Goal: Register for event/course

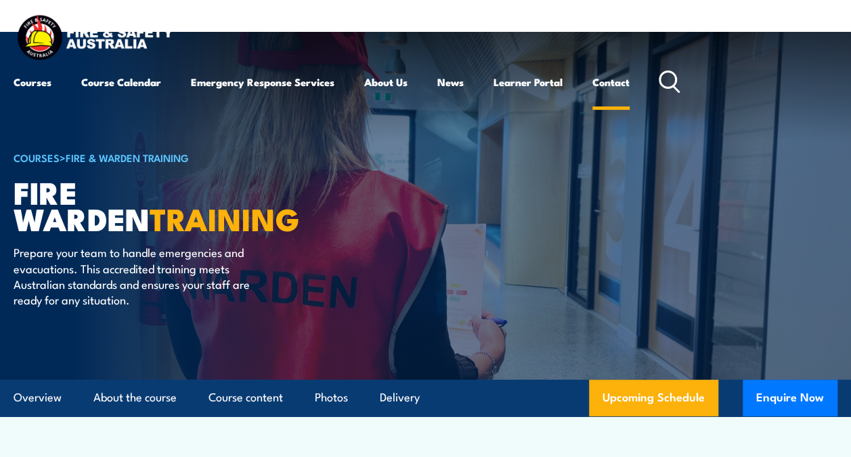
click at [617, 85] on link "Contact" at bounding box center [611, 82] width 37 height 33
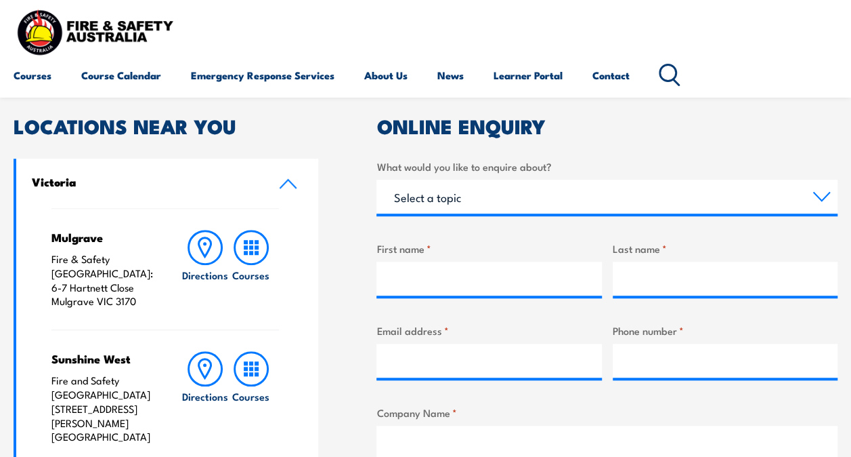
scroll to position [203, 0]
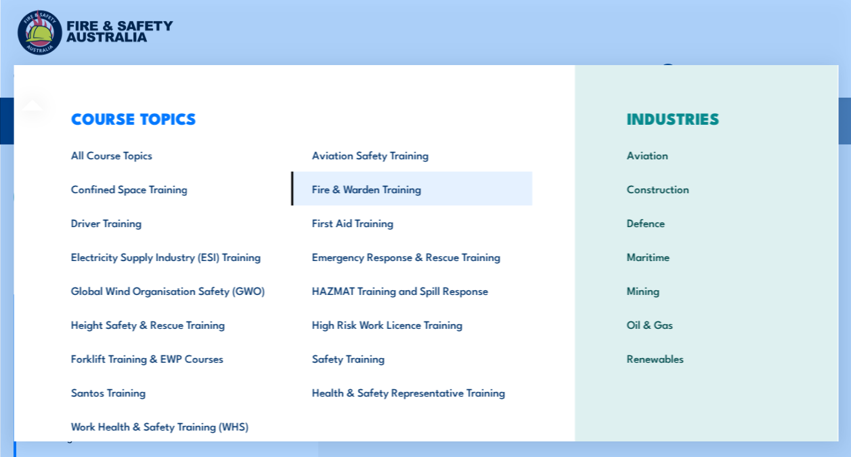
click at [379, 185] on link "Fire & Warden Training" at bounding box center [411, 188] width 241 height 34
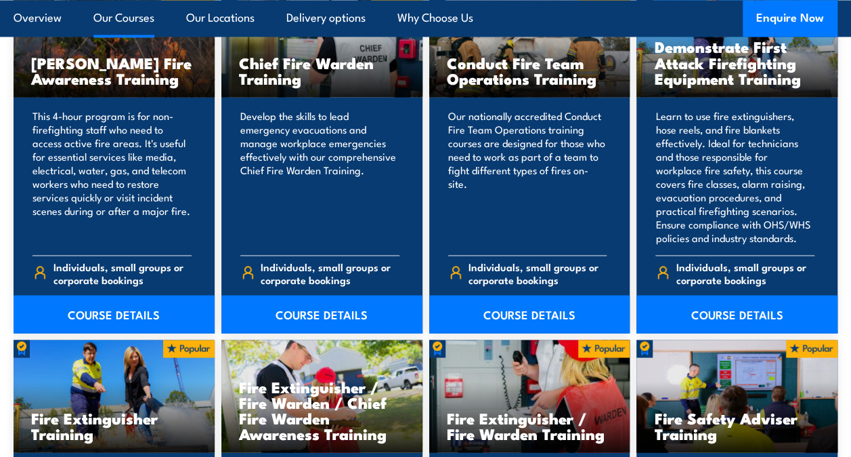
scroll to position [1287, 0]
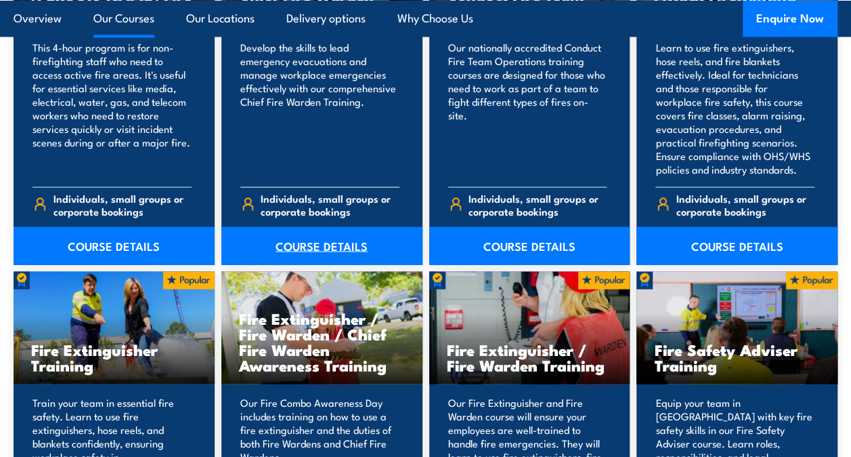
click at [329, 238] on link "COURSE DETAILS" at bounding box center [321, 246] width 201 height 38
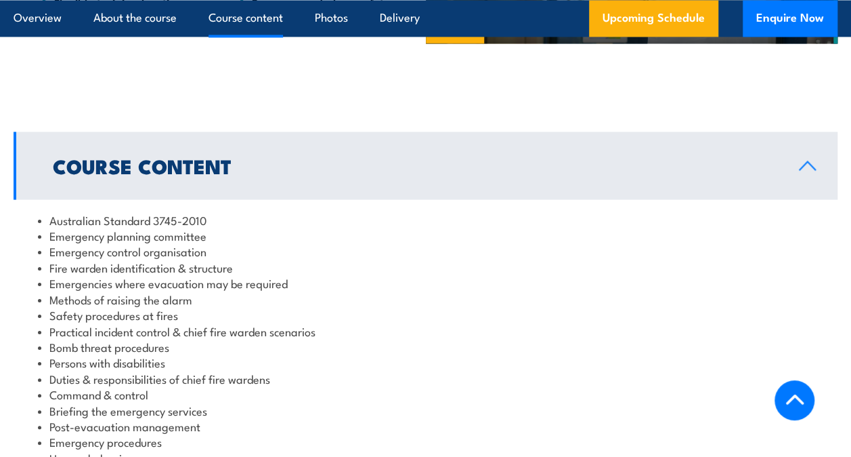
scroll to position [1422, 0]
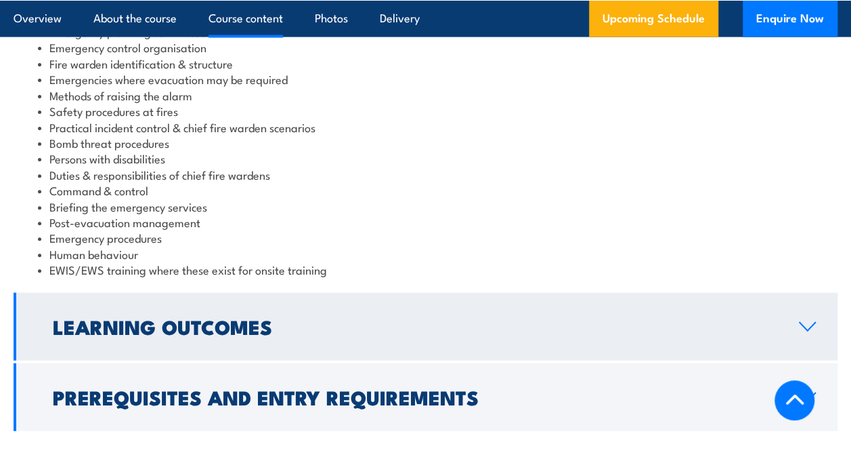
click at [693, 318] on link "Learning Outcomes" at bounding box center [426, 327] width 824 height 68
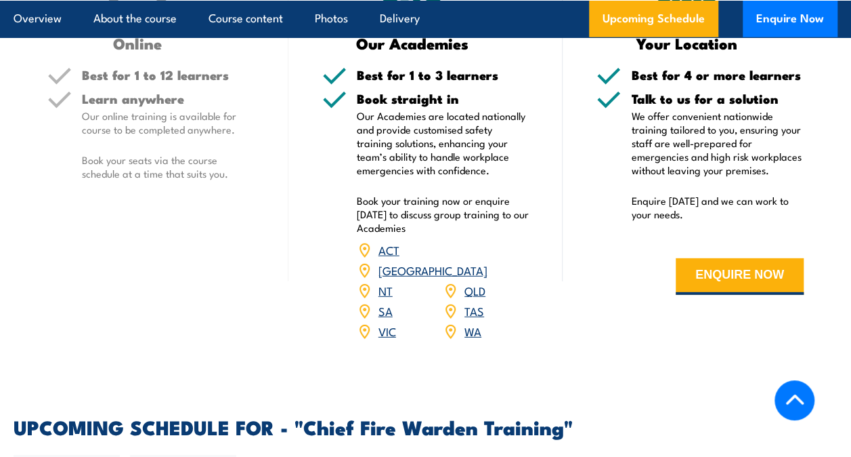
scroll to position [2100, 0]
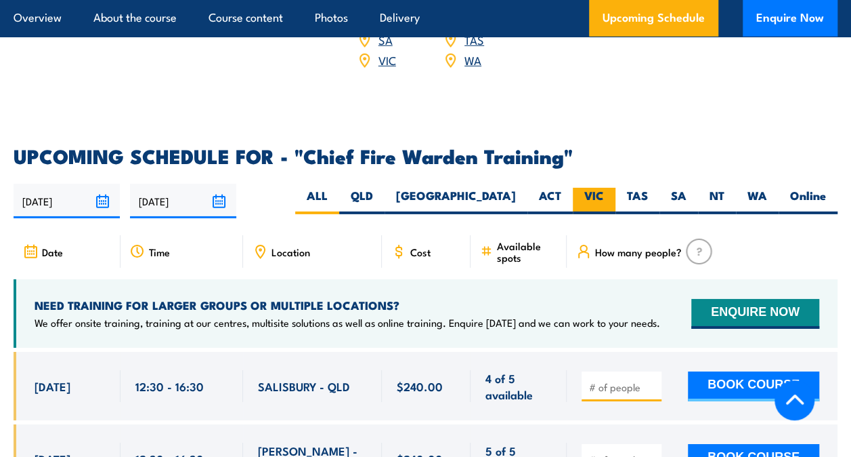
click at [595, 188] on label "VIC" at bounding box center [594, 201] width 43 height 26
click at [604, 188] on input "VIC" at bounding box center [608, 192] width 9 height 9
radio input "true"
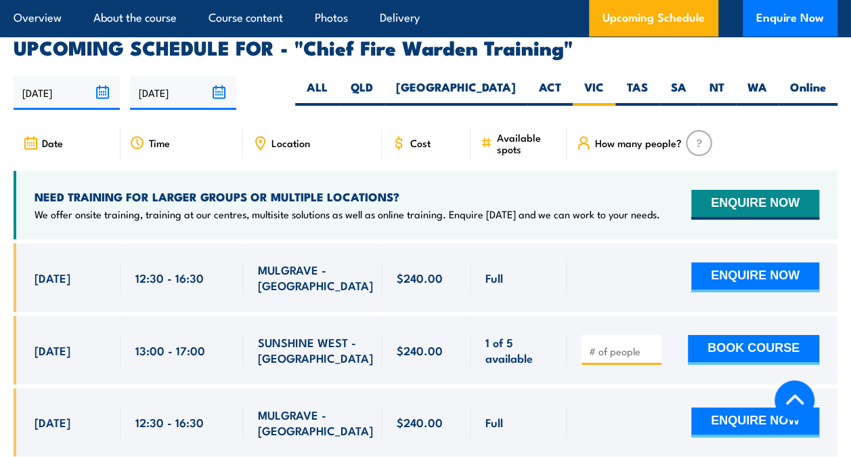
drag, startPoint x: 259, startPoint y: 241, endPoint x: 354, endPoint y: 245, distance: 95.6
click at [354, 261] on div "MULGRAVE - [GEOGRAPHIC_DATA]" at bounding box center [312, 277] width 109 height 32
drag, startPoint x: 354, startPoint y: 245, endPoint x: 331, endPoint y: 238, distance: 24.7
copy span "MULGRAVE - [GEOGRAPHIC_DATA]"
